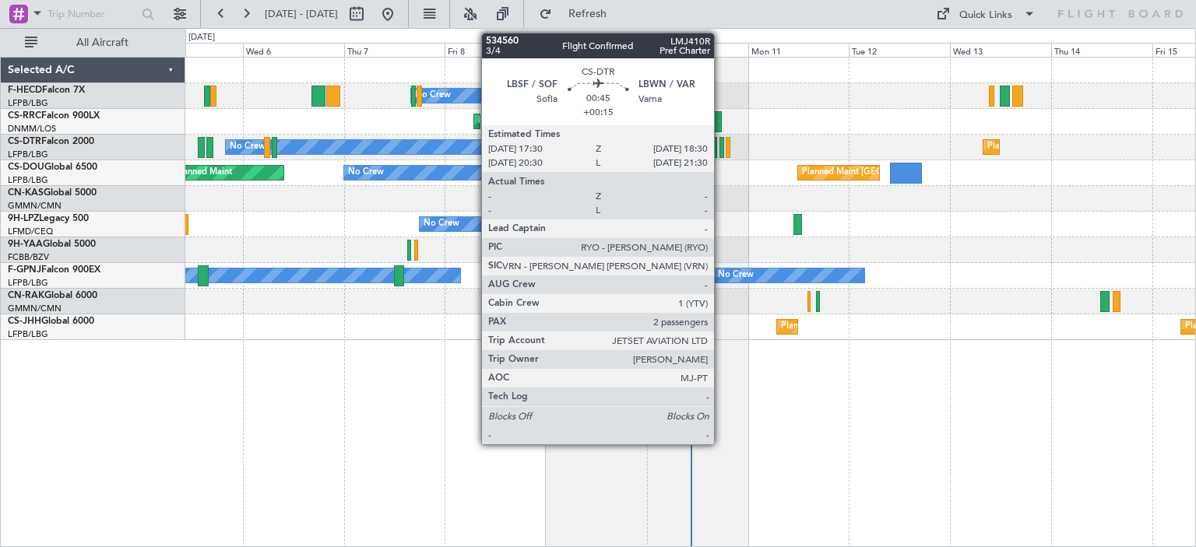
click at [721, 154] on div at bounding box center [722, 147] width 5 height 21
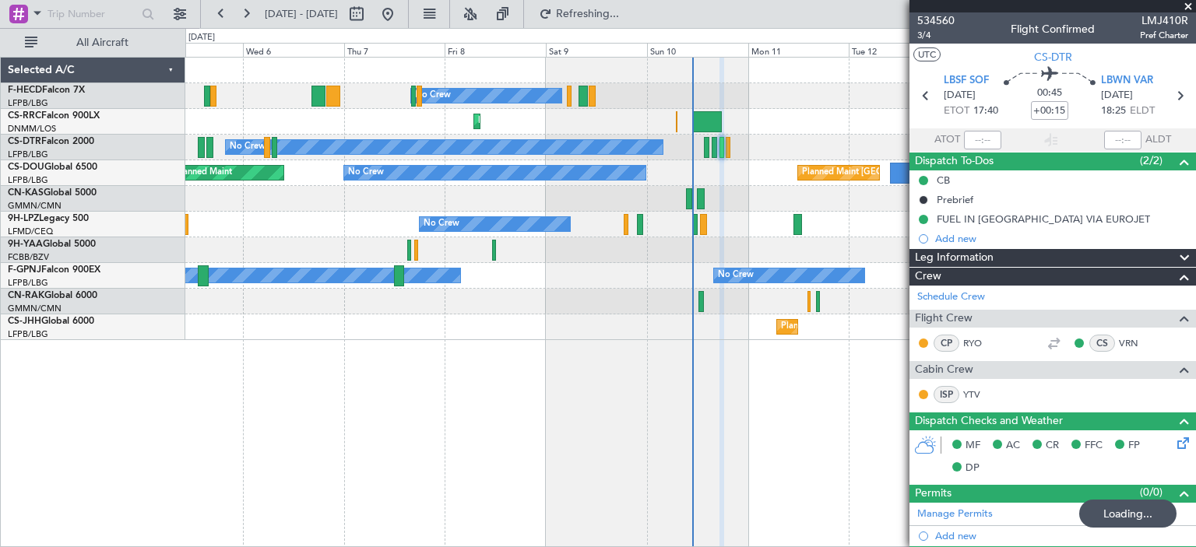
click at [874, 276] on div "No Crew Planned Maint Larnaca ([GEOGRAPHIC_DATA]) Planned Maint Sofia Planned M…" at bounding box center [690, 302] width 1011 height 491
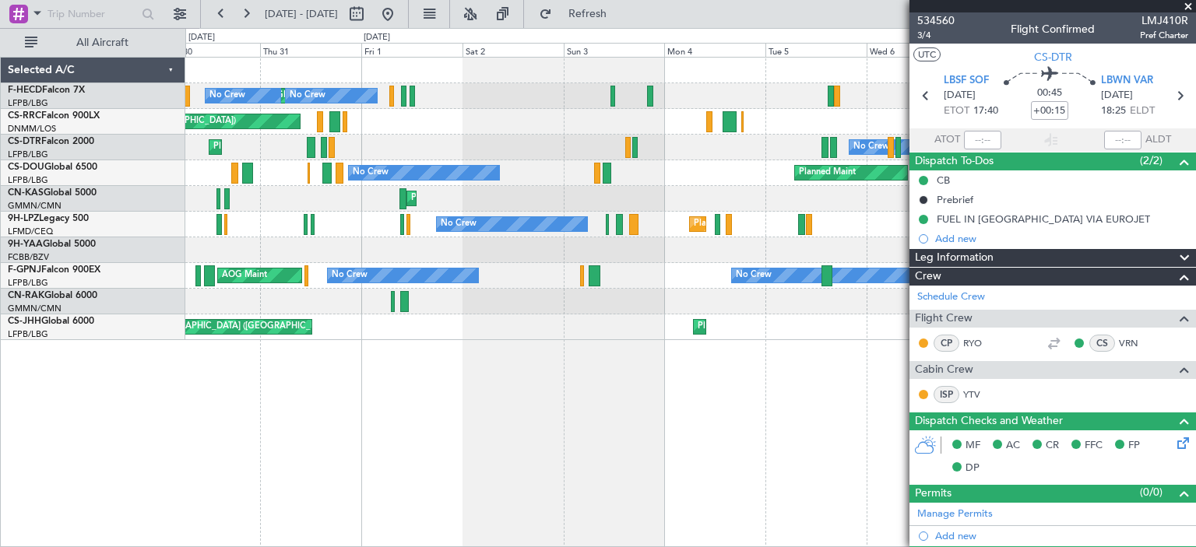
click at [417, 244] on div at bounding box center [690, 251] width 1010 height 26
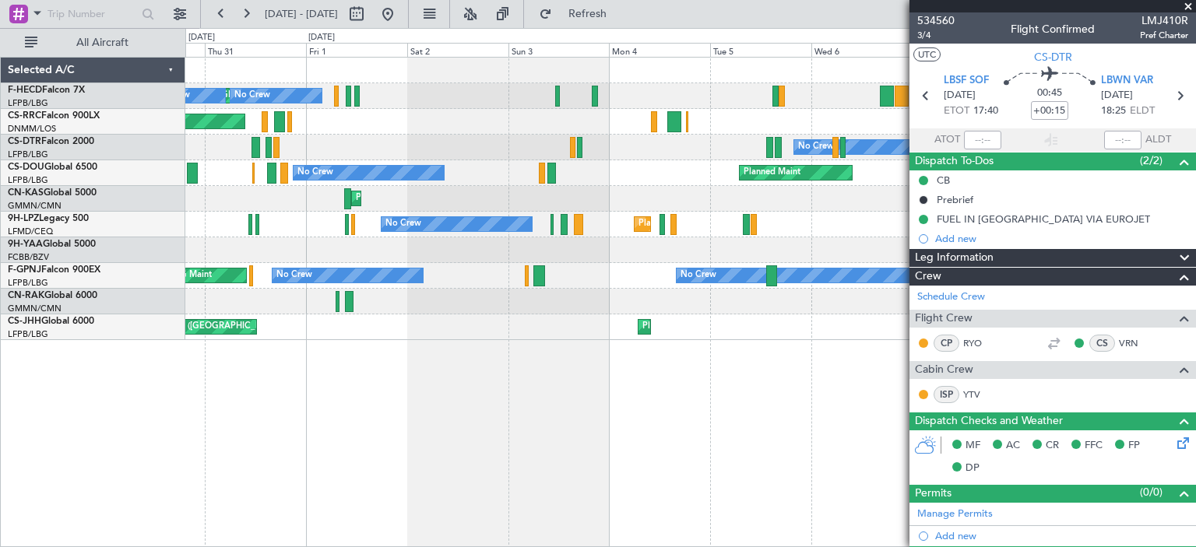
click at [93, 306] on div "Planned Maint [GEOGRAPHIC_DATA] ([GEOGRAPHIC_DATA]) No Crew No Crew No Crew No …" at bounding box center [598, 287] width 1196 height 519
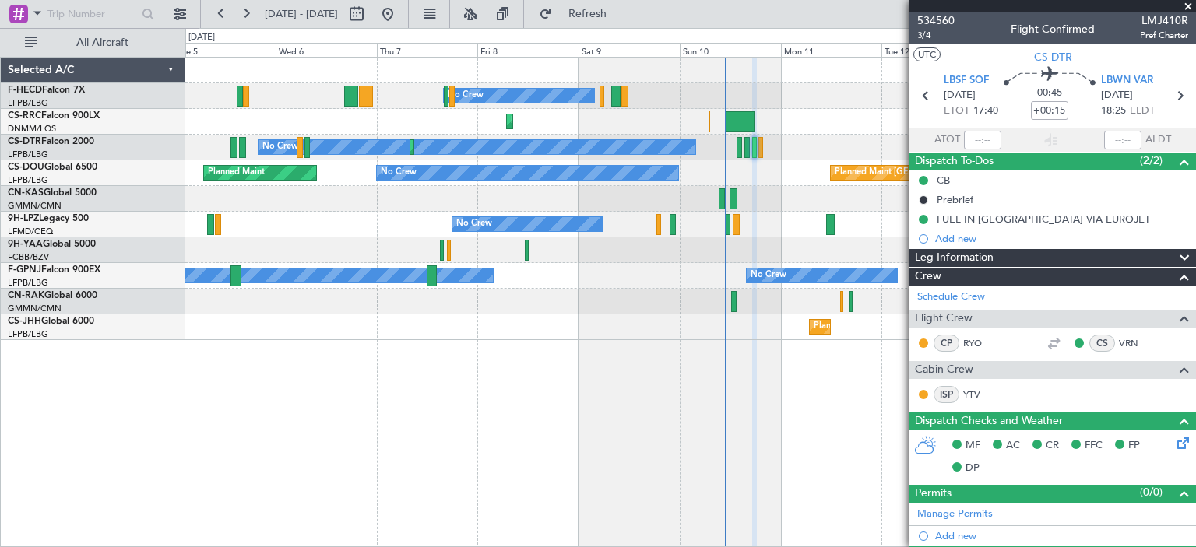
click at [834, 217] on div "No Crew Planned Maint Larnaca ([GEOGRAPHIC_DATA]) No Crew Planned Maint Sofia P…" at bounding box center [690, 199] width 1010 height 283
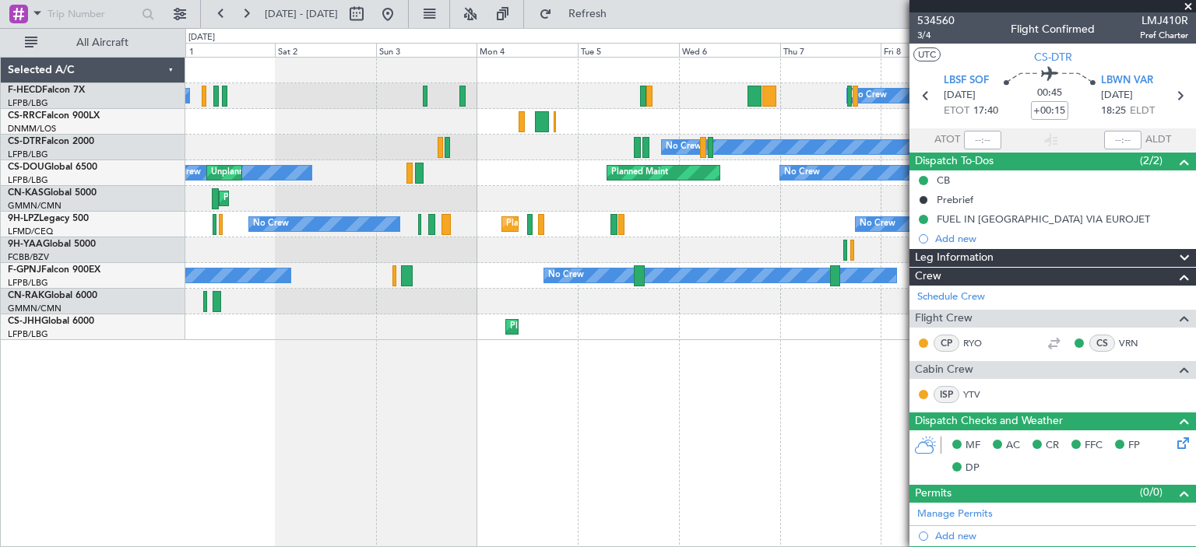
click at [695, 192] on div "Planned Maint Olbia (Costa Smeralda)" at bounding box center [690, 199] width 1010 height 26
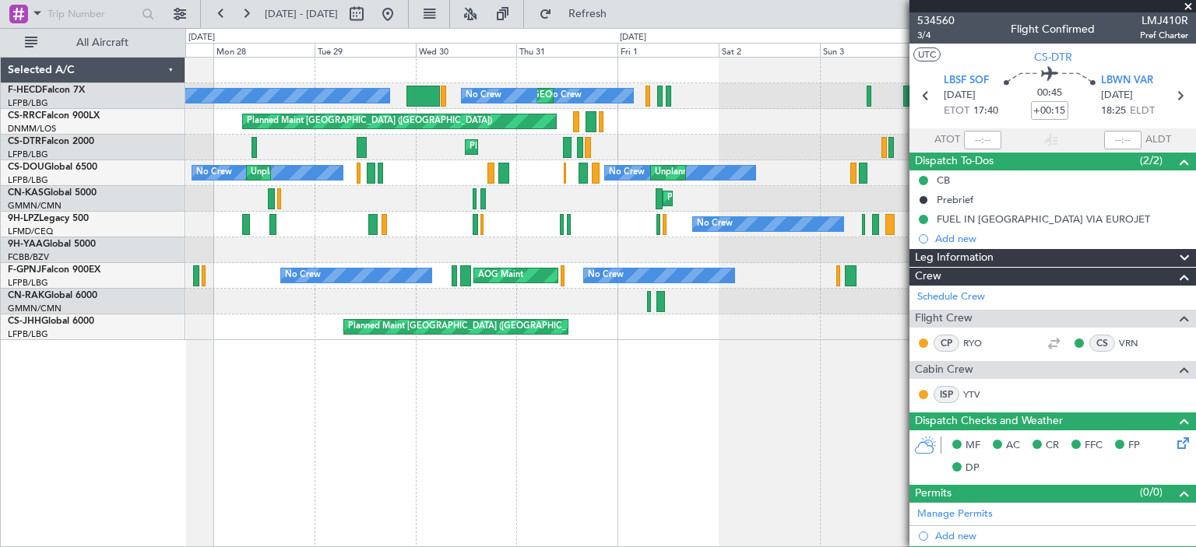
click at [632, 173] on div "No Crew Planned Maint [GEOGRAPHIC_DATA] ([GEOGRAPHIC_DATA]) No Crew No Crew Nas…" at bounding box center [690, 199] width 1010 height 283
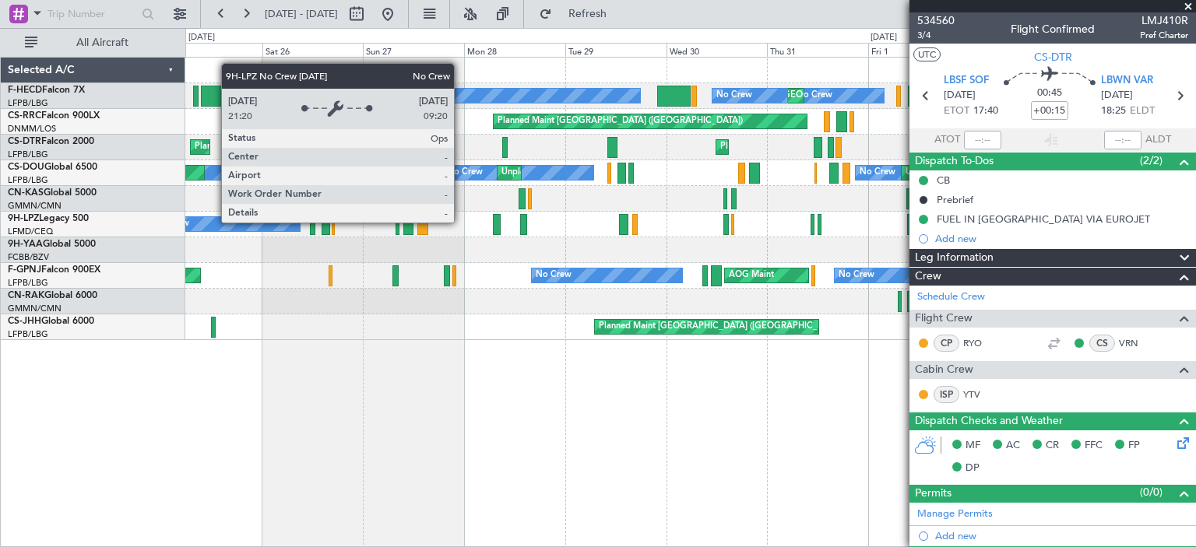
click at [537, 203] on div "No Crew Planned Maint [GEOGRAPHIC_DATA] ([GEOGRAPHIC_DATA]) No Crew No Crew Nas…" at bounding box center [690, 199] width 1010 height 283
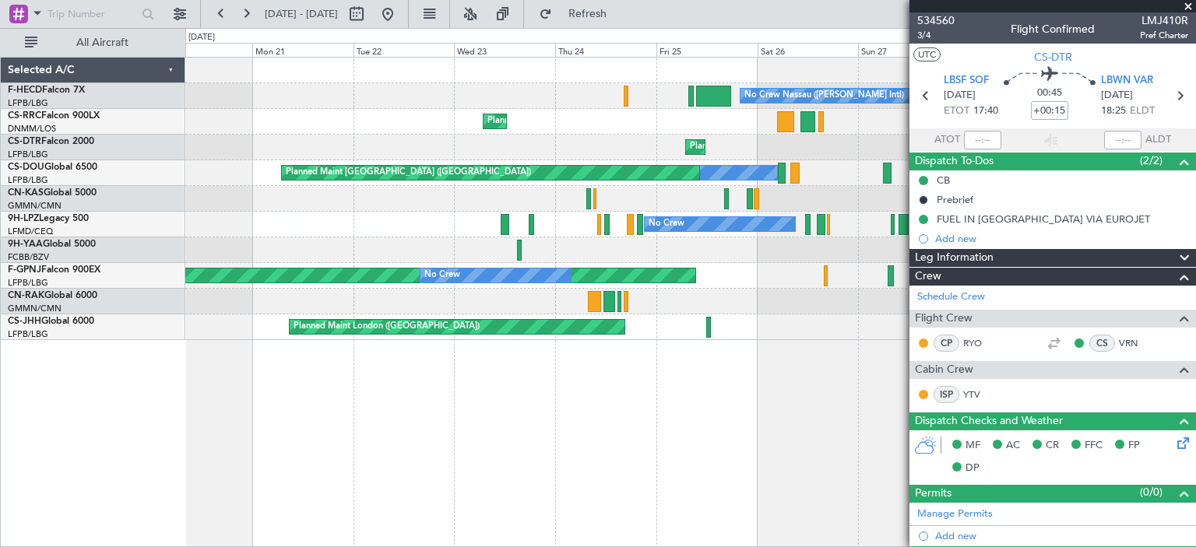
click at [530, 198] on div "No Crew Nassau ([PERSON_NAME] Intl) Planned Maint [GEOGRAPHIC_DATA] ([GEOGRAPHI…" at bounding box center [690, 199] width 1010 height 283
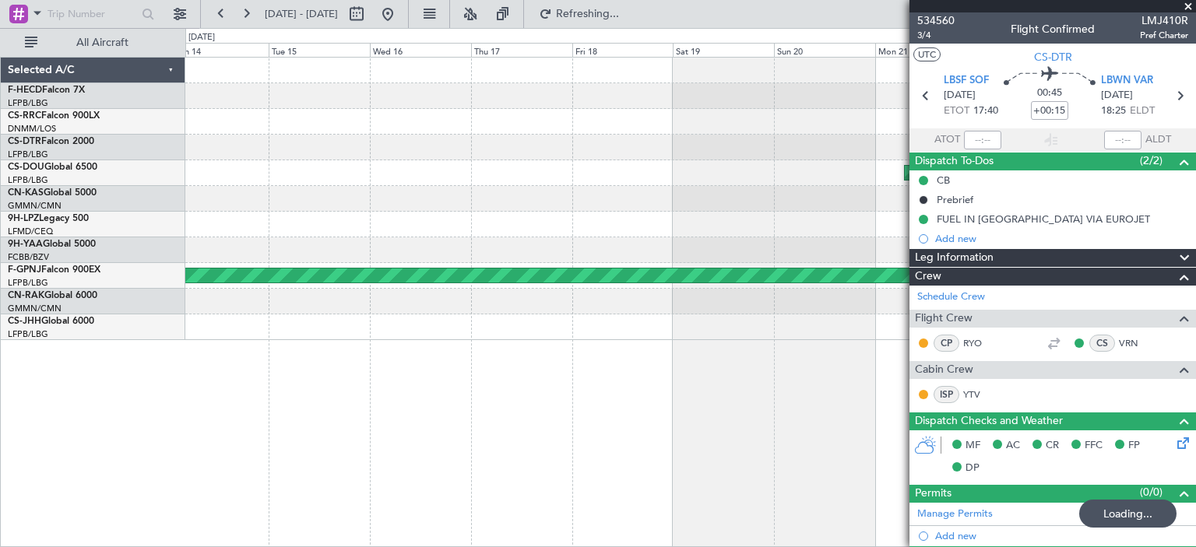
click at [526, 227] on div "No Crew" at bounding box center [690, 225] width 1010 height 26
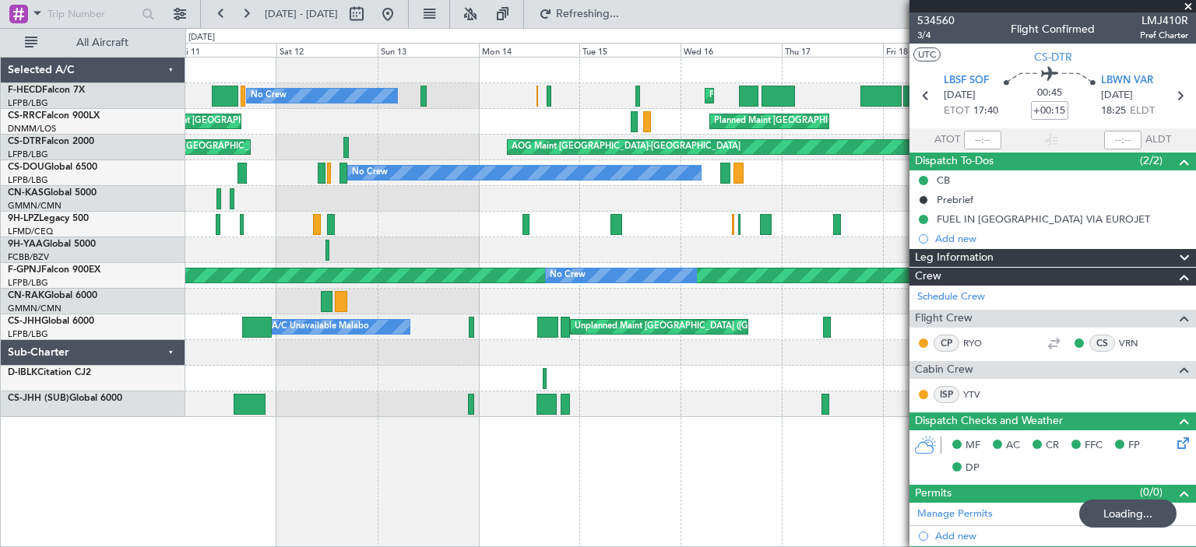
click at [495, 245] on div at bounding box center [690, 251] width 1010 height 26
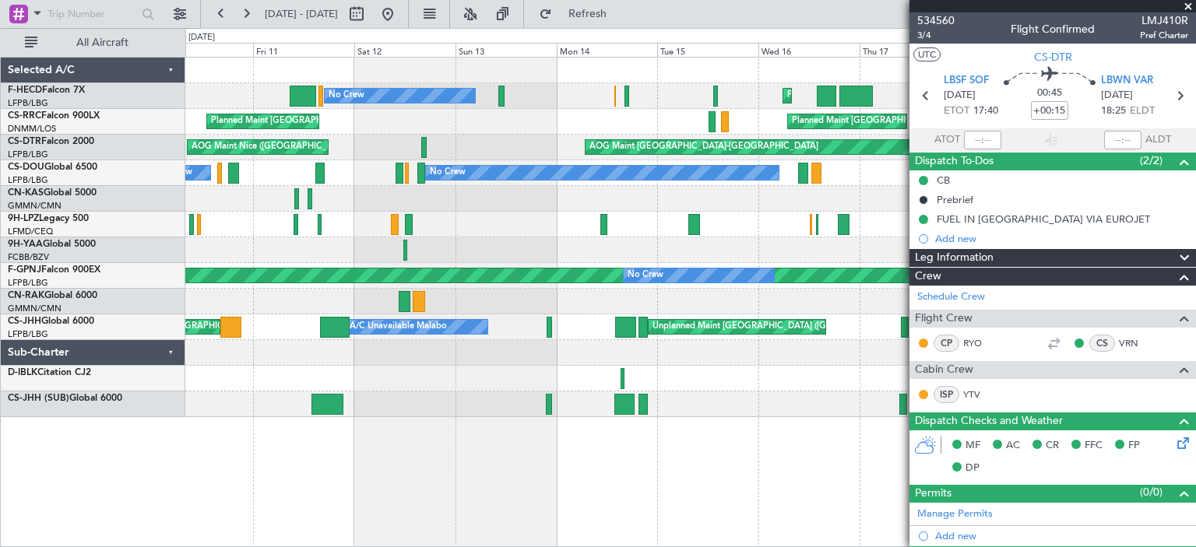
click at [686, 239] on div at bounding box center [690, 251] width 1010 height 26
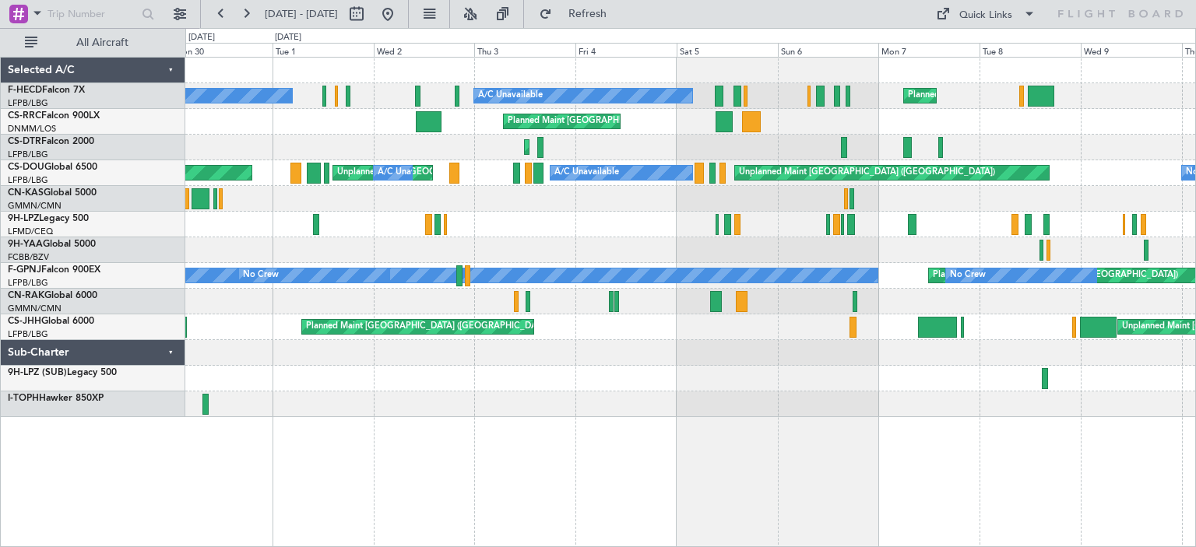
click at [375, 188] on div at bounding box center [690, 199] width 1010 height 26
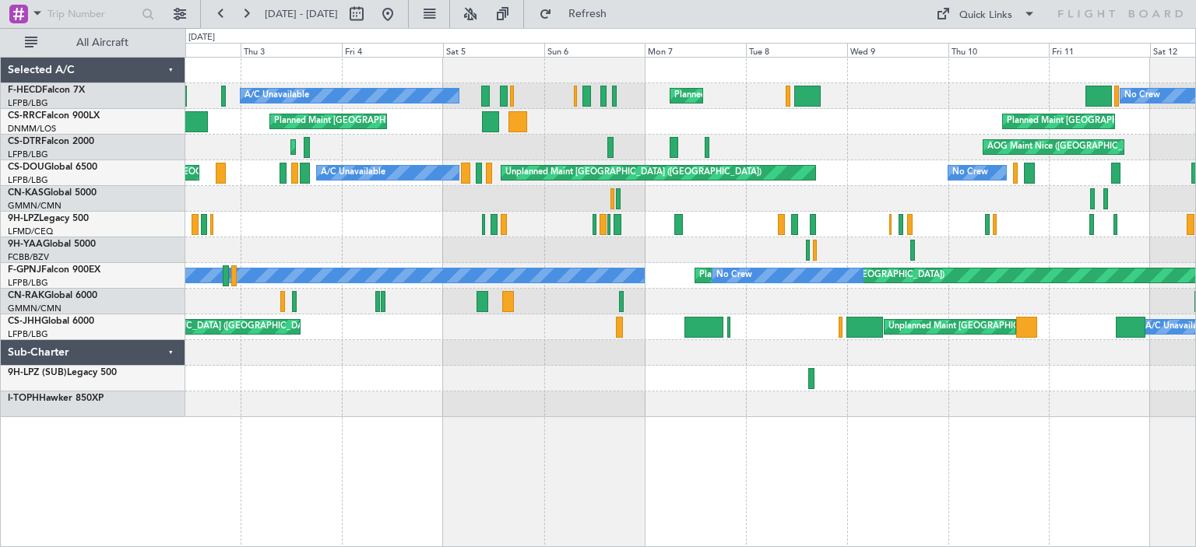
click at [25, 321] on div "A/C Unavailable Planned Maint [GEOGRAPHIC_DATA] ([GEOGRAPHIC_DATA]) No Crew Unp…" at bounding box center [598, 287] width 1196 height 519
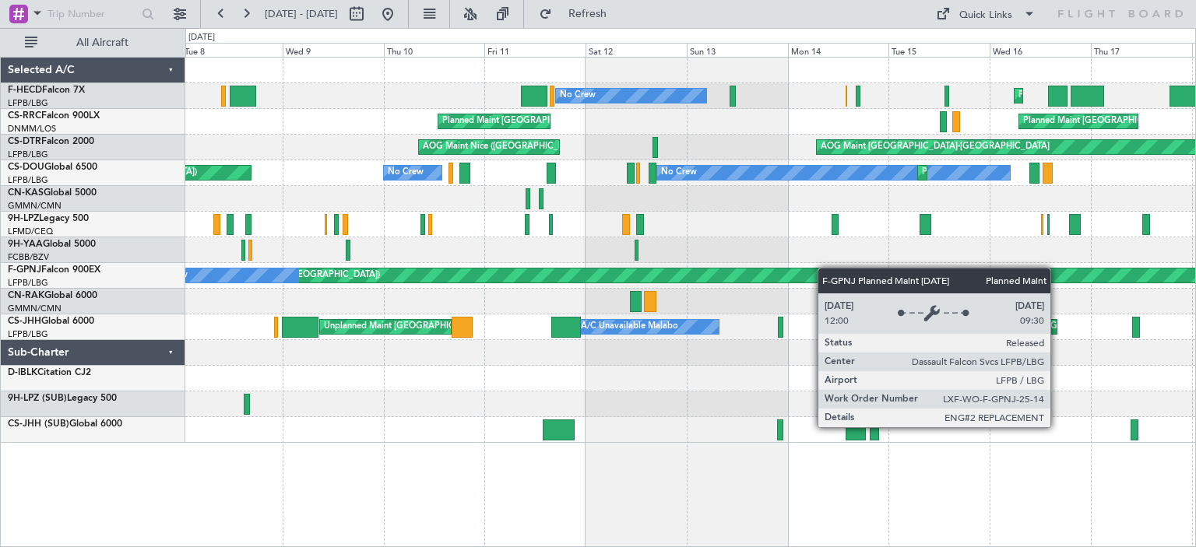
click at [135, 294] on div "No Crew Planned Maint [GEOGRAPHIC_DATA] ([GEOGRAPHIC_DATA]) Planned Maint [GEOG…" at bounding box center [598, 287] width 1196 height 519
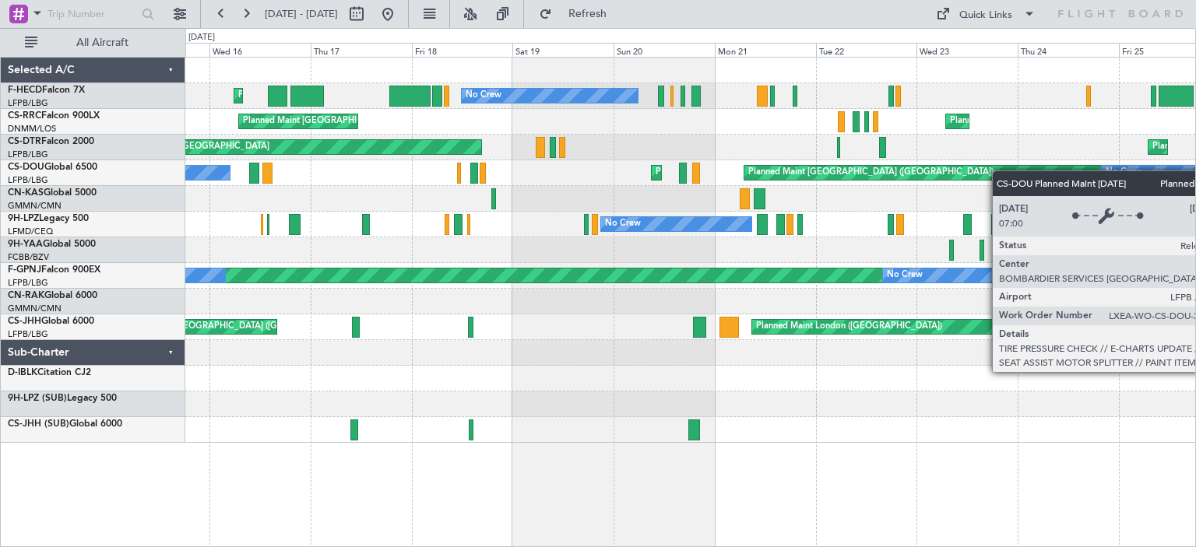
click at [143, 238] on div "Planned Maint [GEOGRAPHIC_DATA] ([GEOGRAPHIC_DATA]) No Crew No Crew Nassau ([PE…" at bounding box center [598, 287] width 1196 height 519
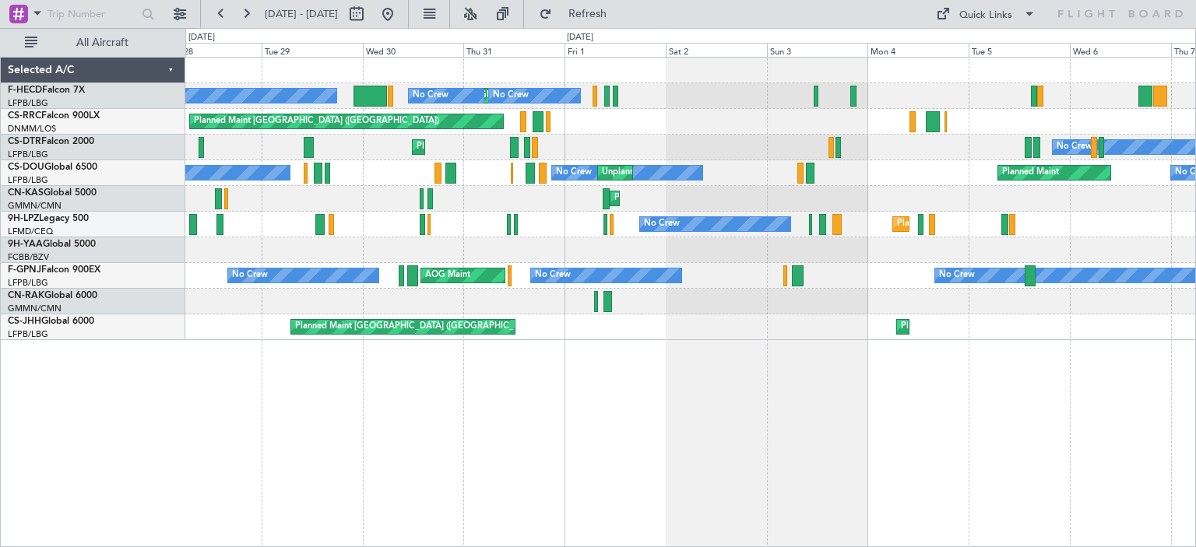
click at [419, 158] on div "No Crew Nassau ([PERSON_NAME] Intl) Planned Maint [GEOGRAPHIC_DATA] ([GEOGRAPHI…" at bounding box center [690, 199] width 1010 height 283
